Goal: Information Seeking & Learning: Check status

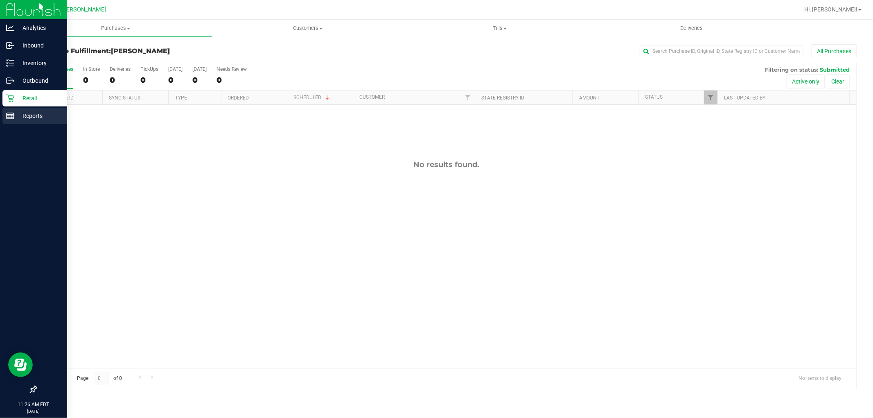
click at [40, 116] on p "Reports" at bounding box center [38, 116] width 49 height 10
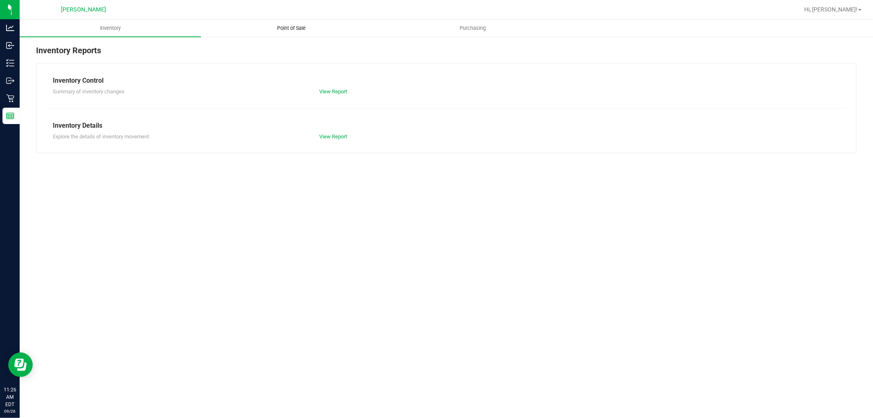
click at [302, 25] on span "Point of Sale" at bounding box center [291, 28] width 51 height 7
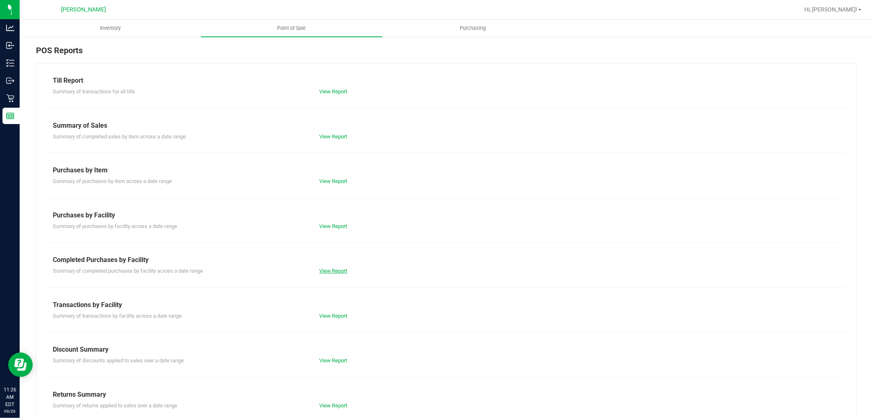
click at [328, 268] on link "View Report" at bounding box center [333, 271] width 28 height 6
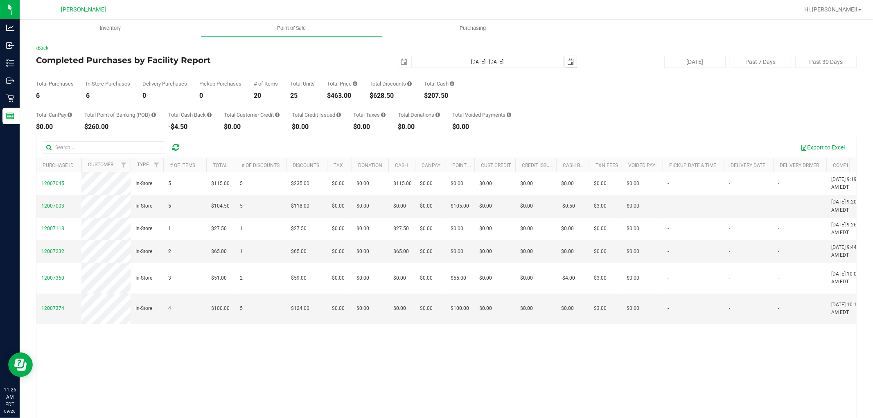
click at [568, 60] on span "select" at bounding box center [571, 62] width 7 height 7
click at [403, 61] on span "select" at bounding box center [403, 61] width 11 height 11
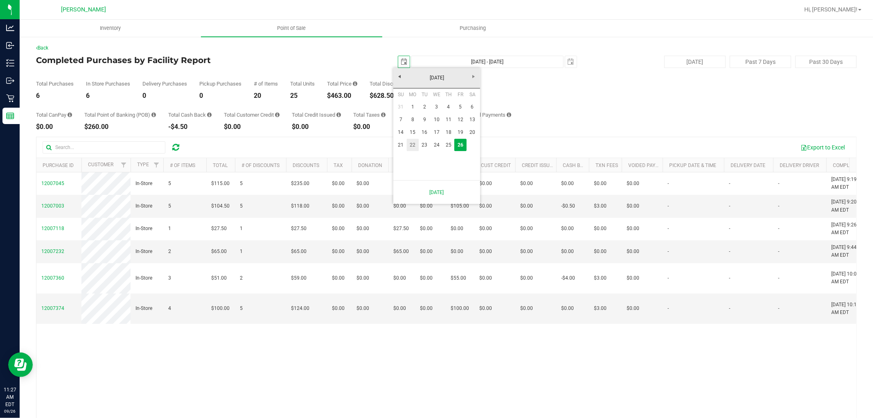
click at [413, 144] on link "22" at bounding box center [413, 145] width 12 height 13
type input "[DATE]"
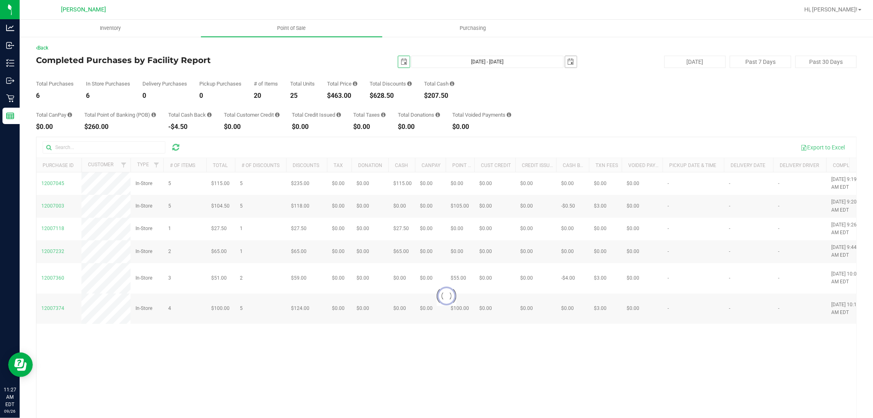
click at [568, 64] on span "select" at bounding box center [571, 62] width 7 height 7
click at [614, 144] on link "25" at bounding box center [616, 143] width 12 height 13
type input "[DATE] - [DATE]"
type input "[DATE]"
